Goal: Task Accomplishment & Management: Use online tool/utility

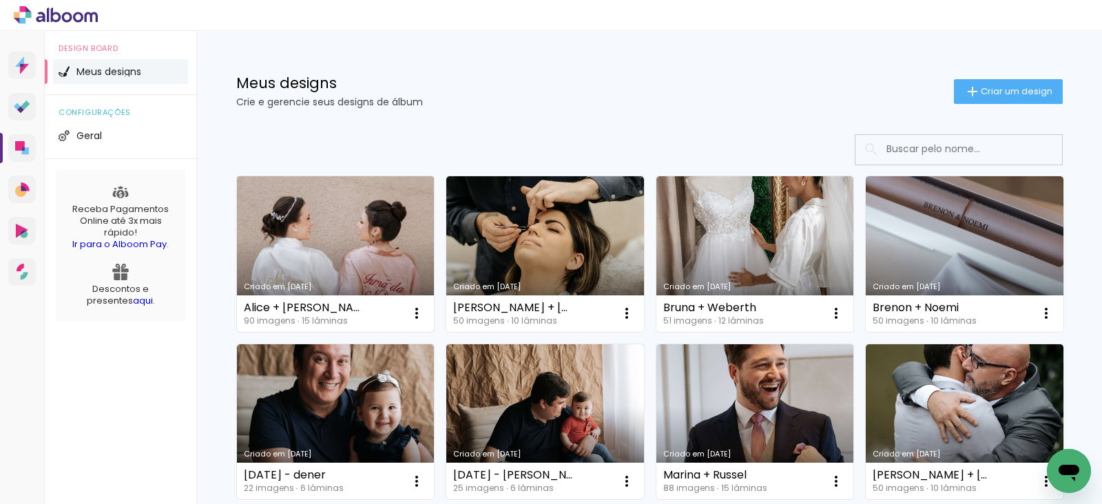
click at [310, 231] on link "Criado em [DATE]" at bounding box center [336, 254] width 198 height 156
